Goal: Use online tool/utility

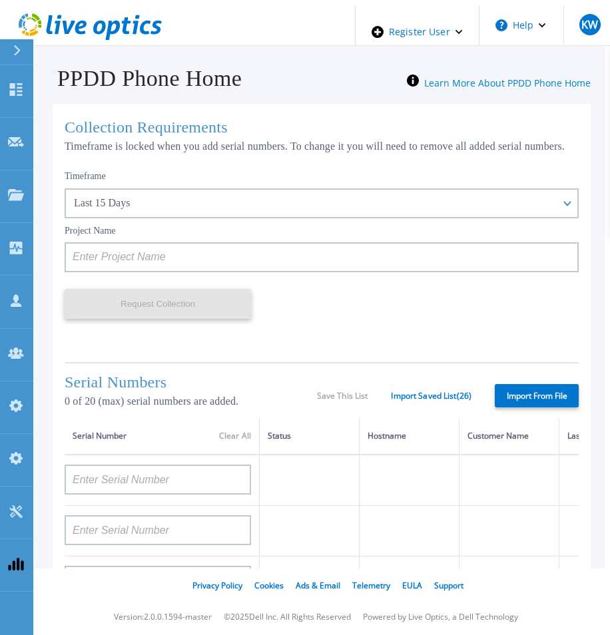
click at [529, 397] on label "Import From File" at bounding box center [537, 395] width 84 height 23
click at [0, 0] on input "Import From File" at bounding box center [0, 0] width 0 height 0
type input "APM00211700095"
type input "APX00232503747"
type input "APM00214914093"
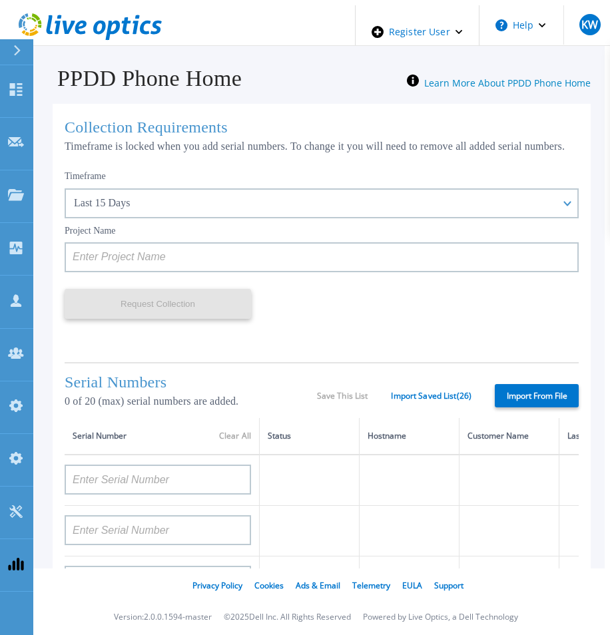
type input "APM00171836329"
type input "APM00212026971"
type input "APM00214914094"
type input "APX00234502218"
type input "APM00212018359"
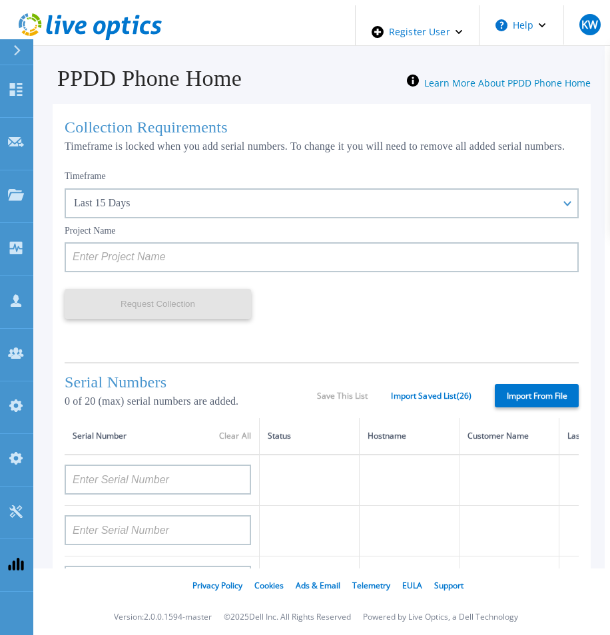
type input "APX00232503745"
type input "APX00232503743"
type input "APM00202011675"
type input "APM00212517749"
type input "APX00232503742"
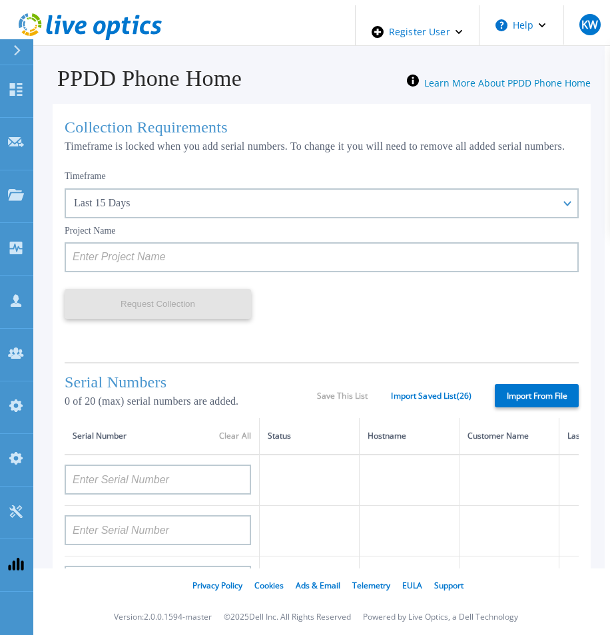
type input "APM00212702822"
type input "APM00212610953"
type input "APM00202614668"
type input "APM00212613652"
type input "APX00222101185"
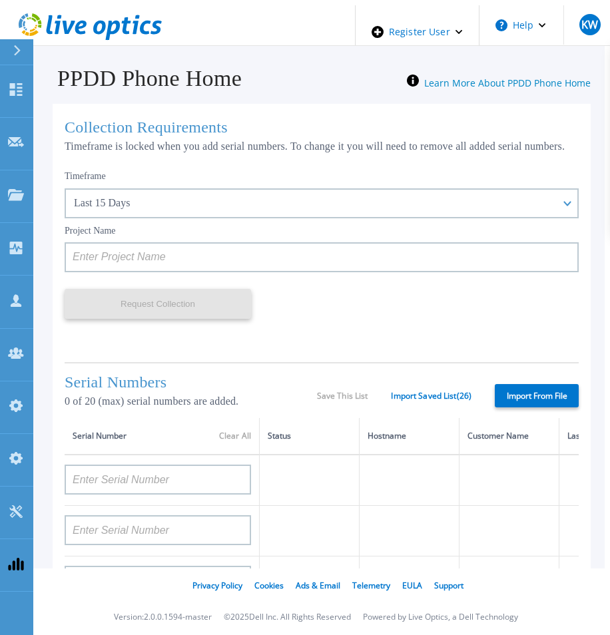
type input "AUDVUX6XJHDJFE"
type input "APM00133543104"
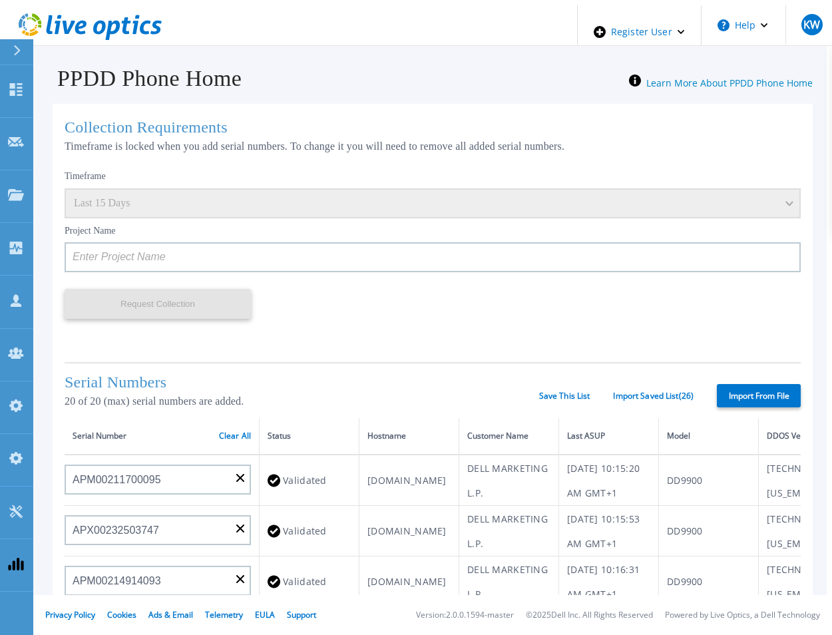
click at [609, 398] on label "Import From File" at bounding box center [759, 395] width 84 height 23
click at [0, 0] on input "Import From File" at bounding box center [0, 0] width 0 height 0
type input "APM00211700095"
type input "APX00232503747"
type input "APM00214914093"
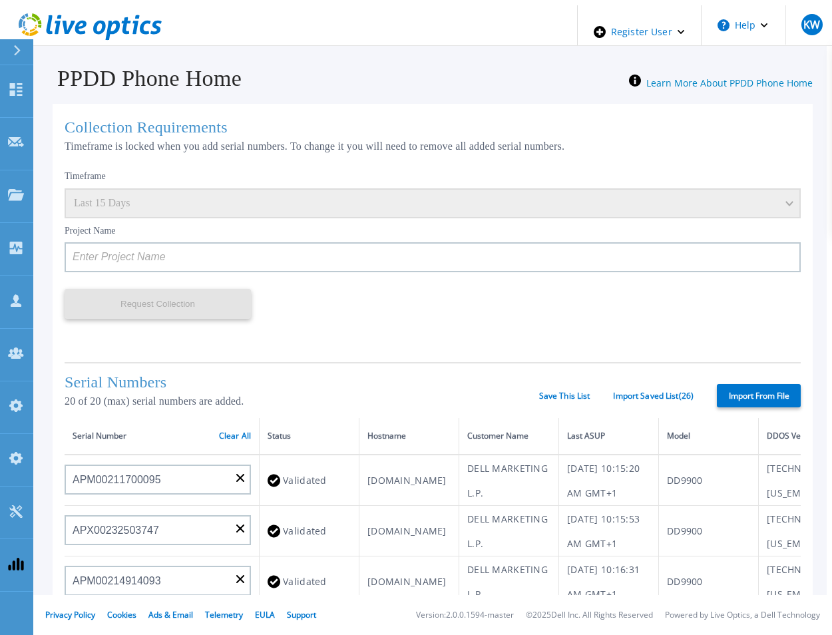
type input "APM00171836329"
type input "APM00212026971"
type input "APM00214914094"
type input "APX00234502218"
type input "APM00212018359"
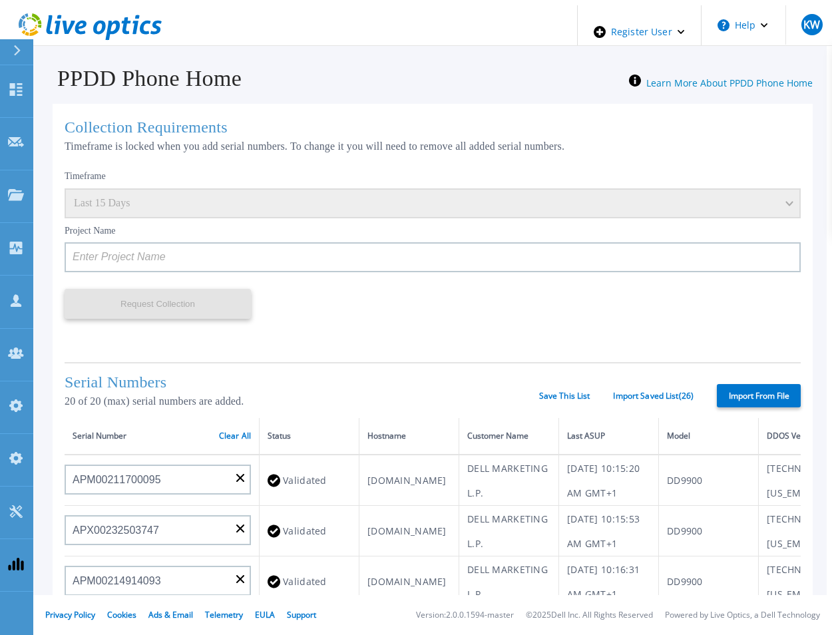
type input "APX00232503745"
type input "APX00232503743"
type input "APM00193603655"
type input "APM00212517749"
type input "APX00232503742"
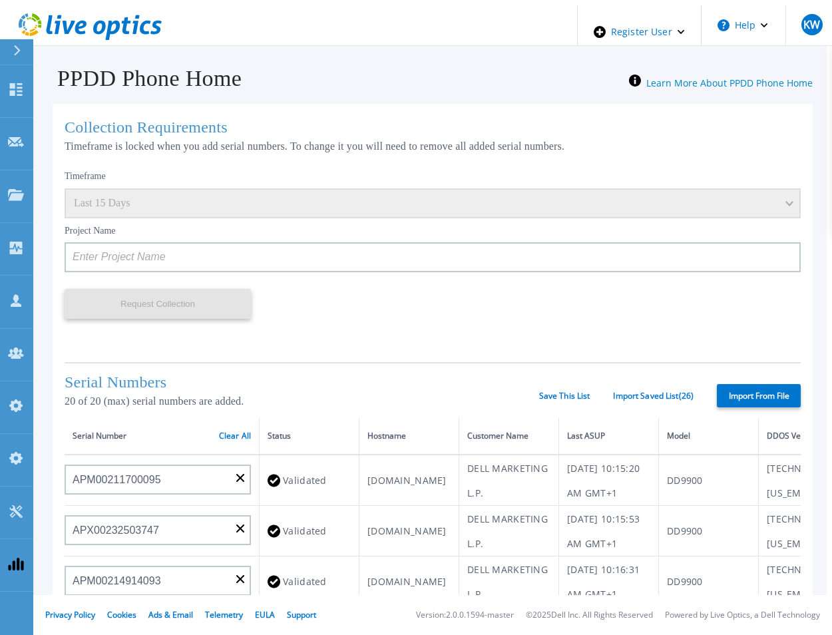
type input "APM00212702822"
type input "APM00212610953"
type input "APM00202614668"
type input "APM00212613652"
type input "APX00222101185"
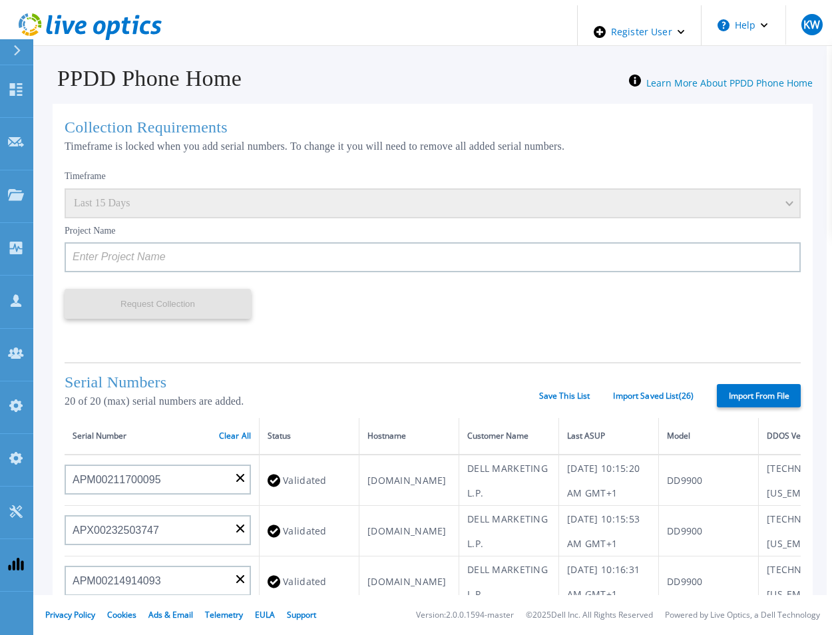
type input "AUDVUX6XJHDJFE"
type input "APM00133543104"
